Goal: Task Accomplishment & Management: Use online tool/utility

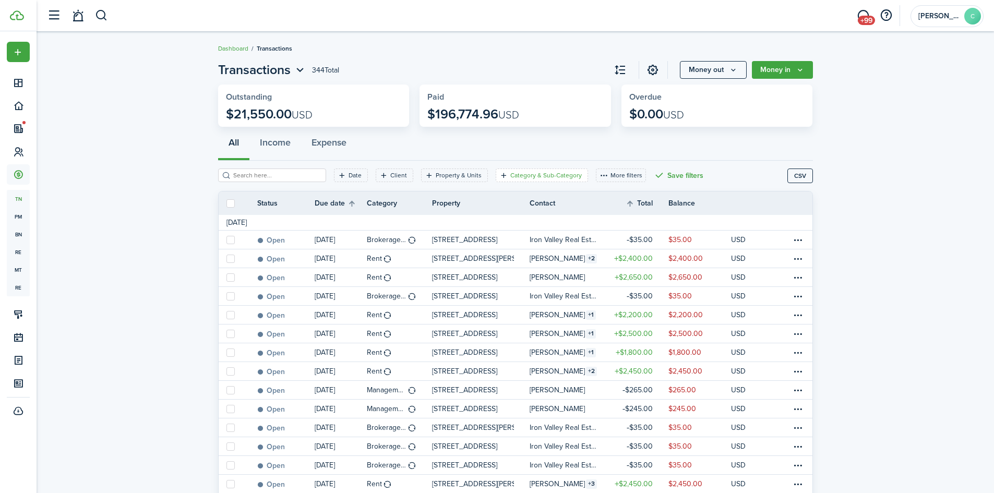
click at [545, 175] on filter-tag-label "Category & Sub-Category" at bounding box center [545, 175] width 71 height 9
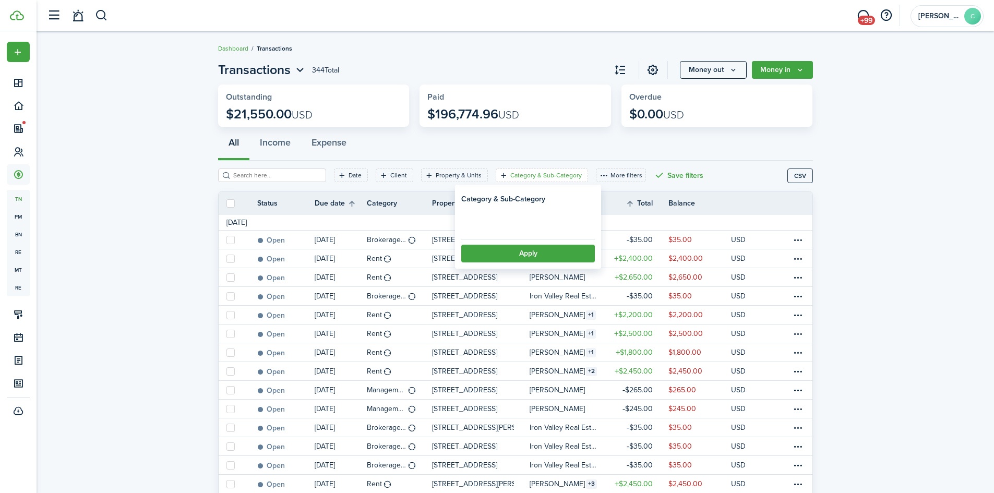
click at [514, 223] on loading-skeleton at bounding box center [528, 222] width 134 height 24
click at [512, 225] on span "Select category" at bounding box center [498, 221] width 57 height 12
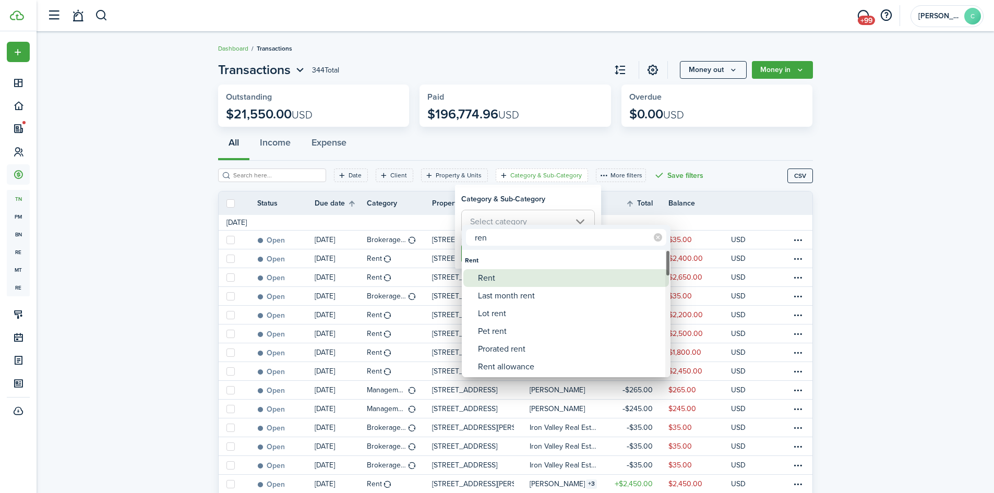
type input "ren"
click at [503, 278] on div "Rent" at bounding box center [570, 278] width 185 height 18
type input "Rent"
click at [556, 197] on div at bounding box center [497, 247] width 1161 height 660
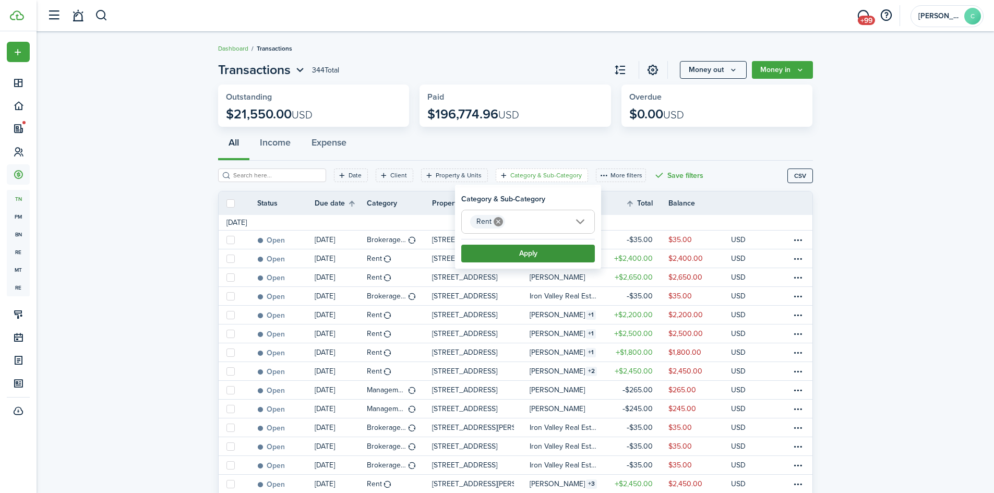
click at [541, 258] on button "Apply" at bounding box center [528, 254] width 134 height 18
